Goal: Complete application form

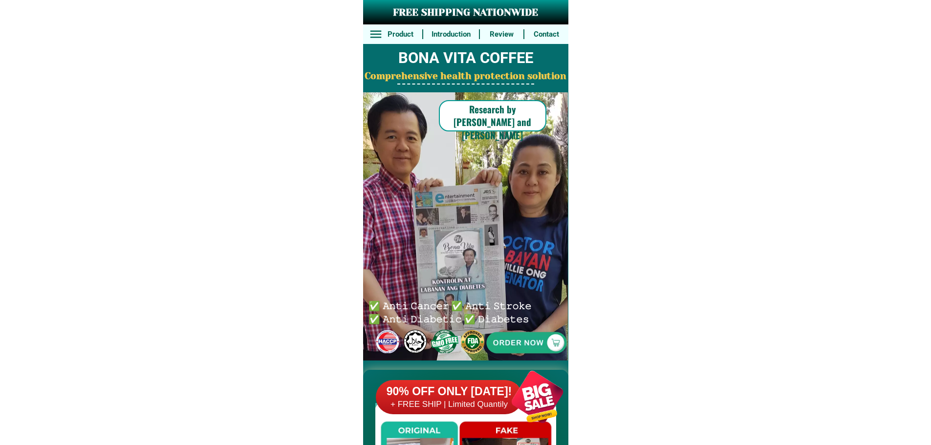
click at [540, 338] on div at bounding box center [526, 342] width 201 height 201
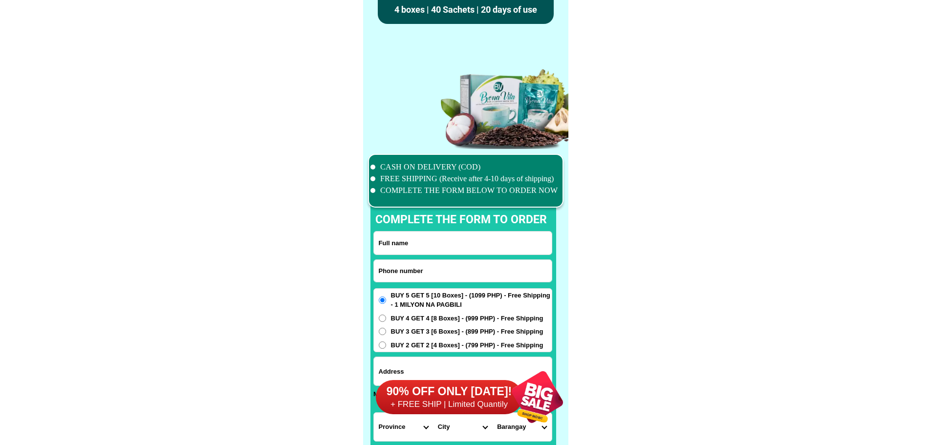
scroll to position [7597, 0]
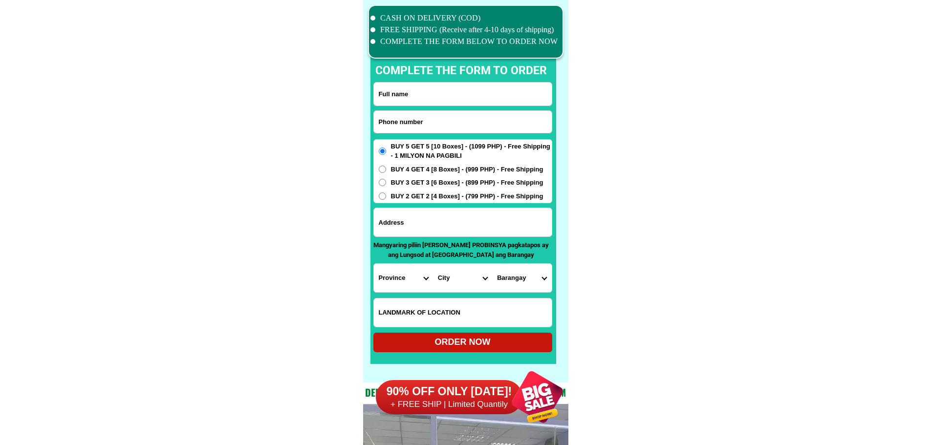
click at [436, 127] on input "Input phone_number" at bounding box center [463, 122] width 178 height 22
paste input "09228318263"
click at [431, 119] on input "09228318263" at bounding box center [463, 122] width 178 height 22
type input "09228318263"
click at [470, 93] on input "Input full_name" at bounding box center [463, 94] width 178 height 23
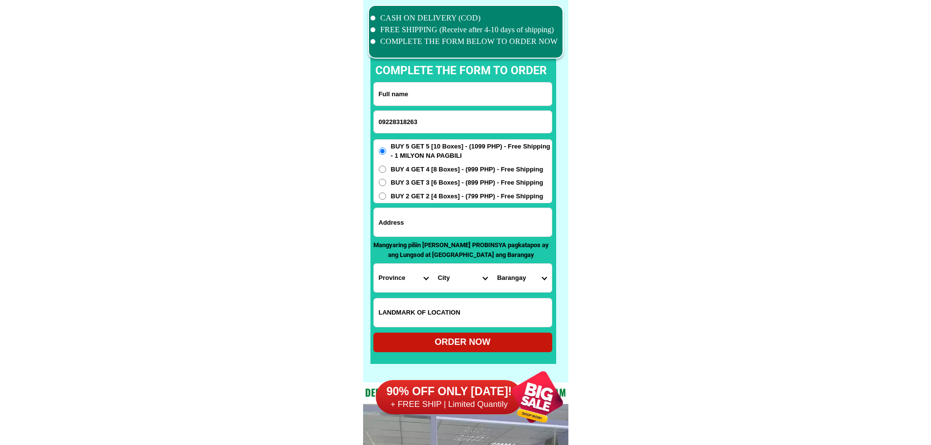
paste input "[PERSON_NAME]"
type input "[PERSON_NAME]"
drag, startPoint x: 444, startPoint y: 214, endPoint x: 441, endPoint y: 222, distance: 8.5
click at [444, 214] on input "Input address" at bounding box center [463, 222] width 178 height 28
paste input "[STREET_ADDRESS][PERSON_NAME][PERSON_NAME]"
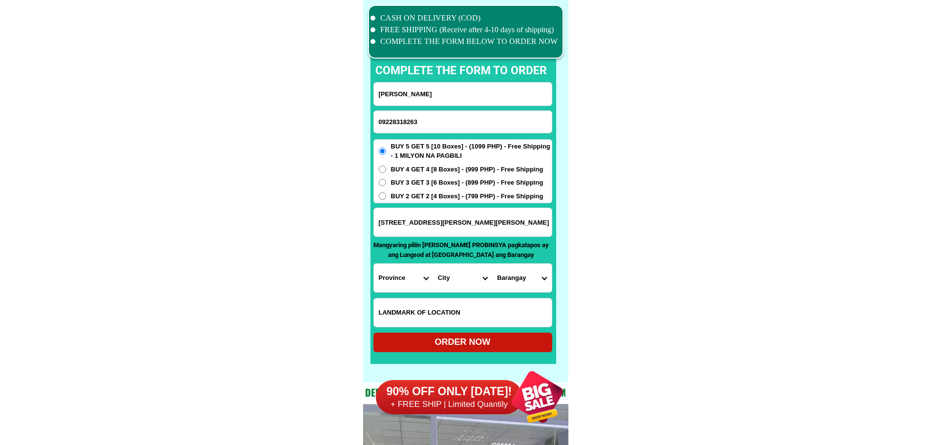
type input "[STREET_ADDRESS][PERSON_NAME][PERSON_NAME]"
click at [394, 276] on select "Province [GEOGRAPHIC_DATA] [GEOGRAPHIC_DATA] [GEOGRAPHIC_DATA] [GEOGRAPHIC_DATA…" at bounding box center [403, 278] width 59 height 28
select select "63_219"
click at [470, 281] on select "City [GEOGRAPHIC_DATA] [GEOGRAPHIC_DATA] [GEOGRAPHIC_DATA] [GEOGRAPHIC_DATA]-ci…" at bounding box center [462, 278] width 59 height 28
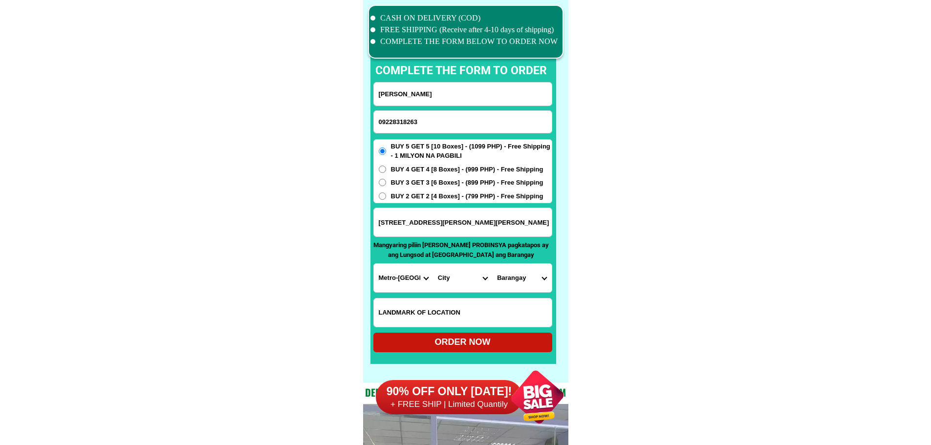
select select "63_2191080"
click at [523, 272] on select "[GEOGRAPHIC_DATA] Bagbaguin Balangkas Bignay [PERSON_NAME] Canumay [GEOGRAPHIC_…" at bounding box center [521, 278] width 59 height 28
select select "63_21910802475"
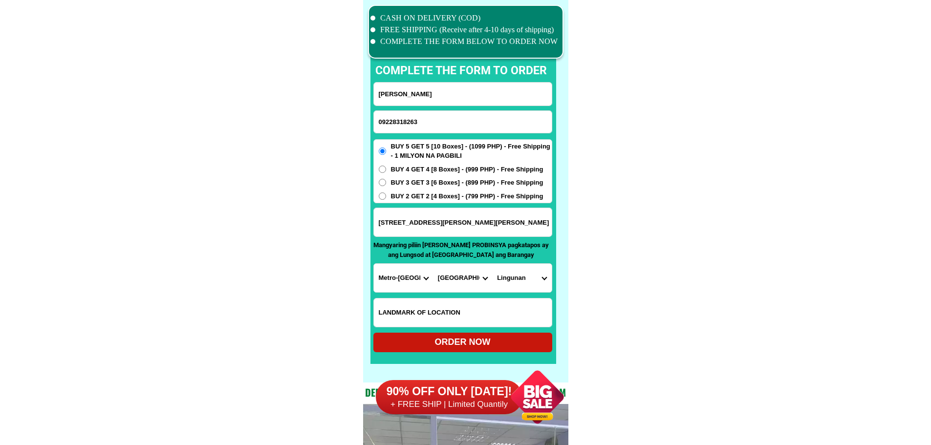
click at [510, 346] on div "ORDER NOW" at bounding box center [462, 342] width 179 height 13
radio input "true"
